Goal: Find specific page/section: Find specific page/section

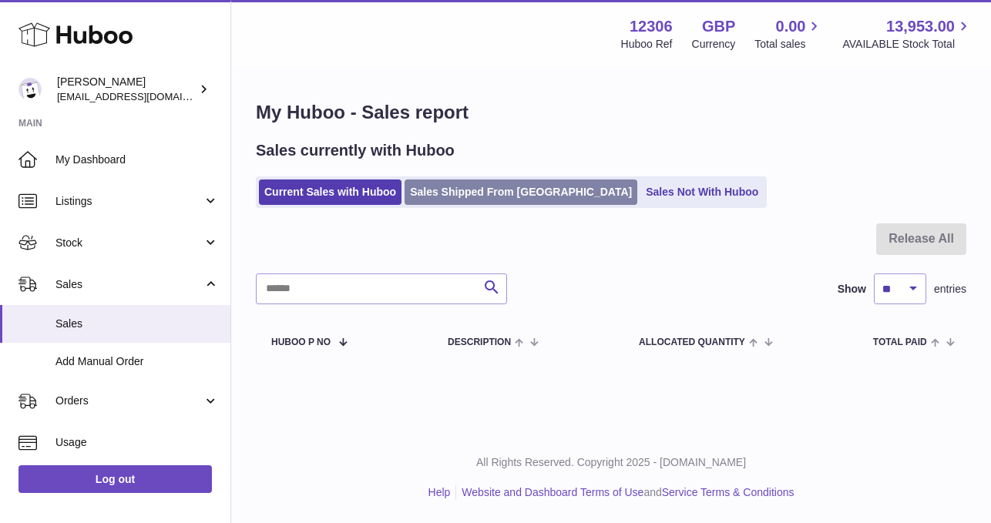
click at [470, 186] on link "Sales Shipped From [GEOGRAPHIC_DATA]" at bounding box center [521, 192] width 233 height 25
click at [459, 195] on link "Sales Shipped From [GEOGRAPHIC_DATA]" at bounding box center [521, 192] width 233 height 25
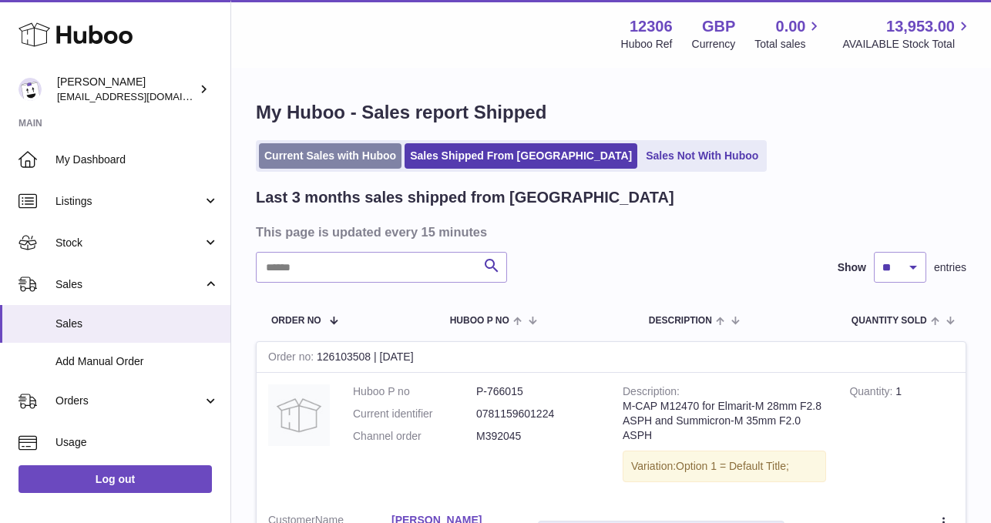
click at [337, 157] on link "Current Sales with Huboo" at bounding box center [330, 155] width 143 height 25
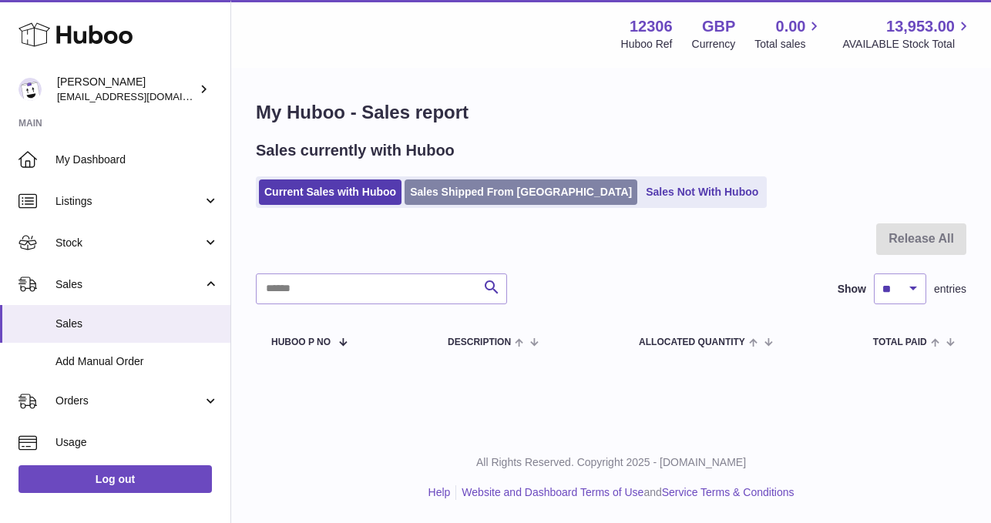
click at [466, 204] on link "Sales Shipped From [GEOGRAPHIC_DATA]" at bounding box center [521, 192] width 233 height 25
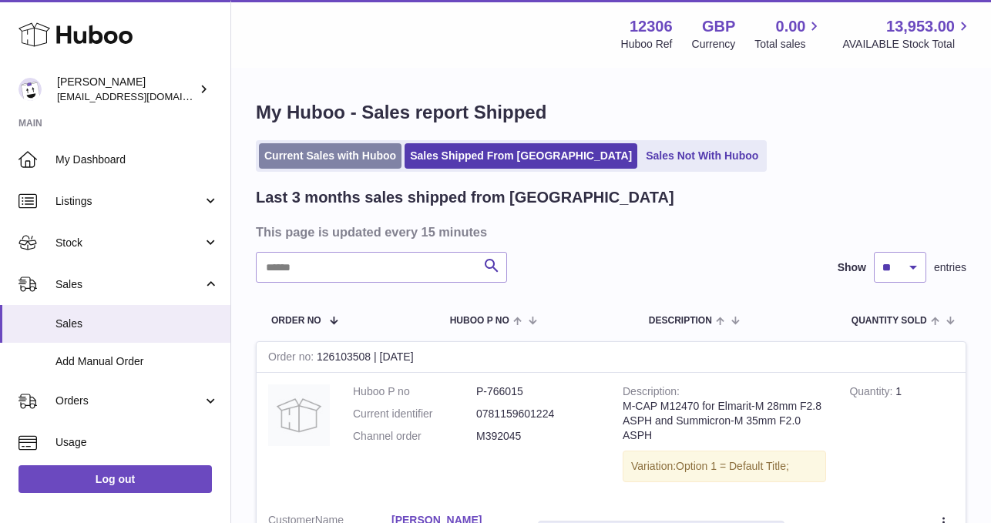
click at [321, 160] on link "Current Sales with Huboo" at bounding box center [330, 155] width 143 height 25
